Goal: Complete application form

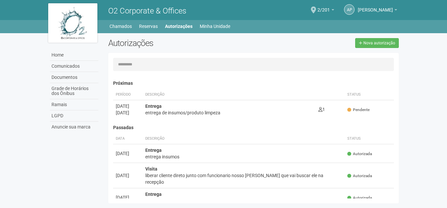
click at [446, 122] on body "Aguarde... O2 Corporate & Offices ap [PERSON_NAME] [PERSON_NAME] [PERSON_NAME][…" at bounding box center [223, 104] width 447 height 208
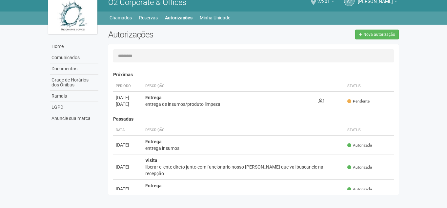
scroll to position [10, 0]
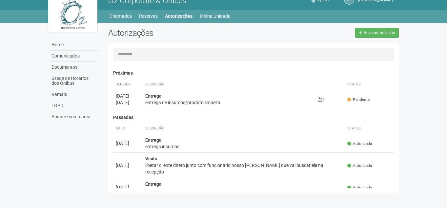
click at [0, 52] on body "Aguarde... O2 Corporate & Offices ap [PERSON_NAME] [PERSON_NAME] [PERSON_NAME][…" at bounding box center [223, 94] width 447 height 208
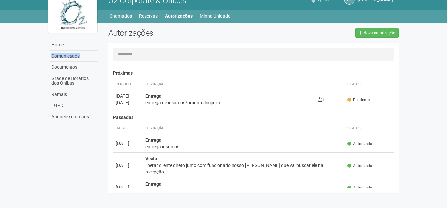
click at [0, 52] on body "Aguarde... O2 Corporate & Offices ap [PERSON_NAME] [PERSON_NAME] [PERSON_NAME][…" at bounding box center [223, 94] width 447 height 208
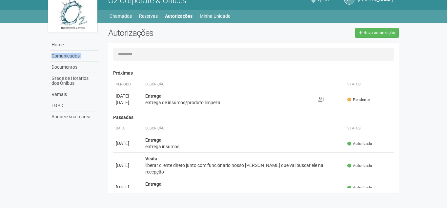
click at [0, 52] on body "Aguarde... O2 Corporate & Offices ap [PERSON_NAME] [PERSON_NAME] [PERSON_NAME][…" at bounding box center [223, 94] width 447 height 208
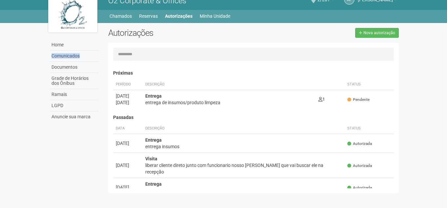
click at [0, 52] on body "Aguarde... O2 Corporate & Offices ap [PERSON_NAME] [PERSON_NAME] [PERSON_NAME][…" at bounding box center [223, 94] width 447 height 208
click at [3, 47] on body "Aguarde... O2 Corporate & Offices ap [PERSON_NAME] [PERSON_NAME] [PERSON_NAME][…" at bounding box center [223, 94] width 447 height 208
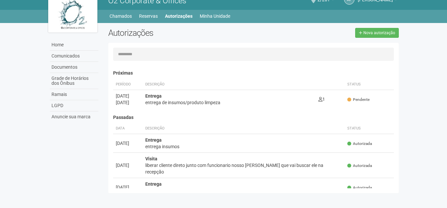
click at [1, 39] on body "Aguarde... O2 Corporate & Offices ap [PERSON_NAME] [PERSON_NAME] [PERSON_NAME][…" at bounding box center [223, 94] width 447 height 208
